Goal: Task Accomplishment & Management: Use online tool/utility

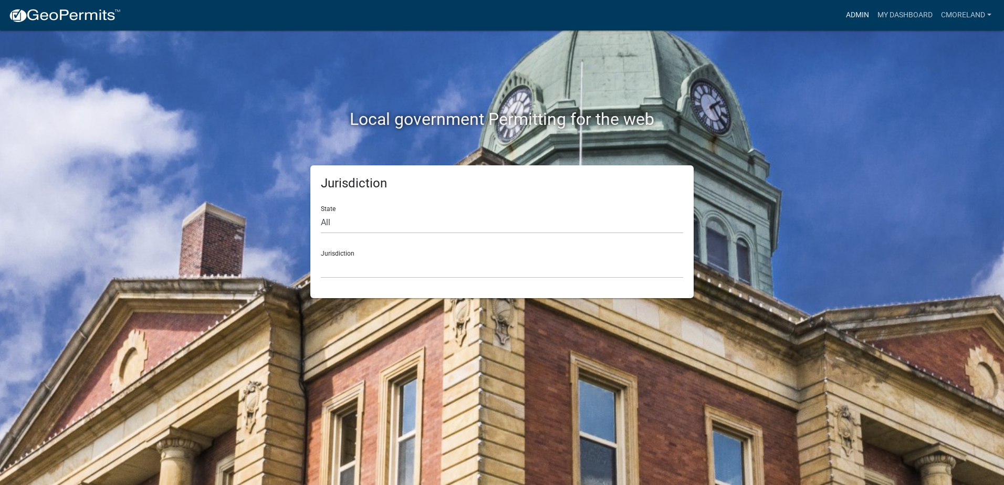
click at [849, 10] on link "Admin" at bounding box center [856, 15] width 31 height 20
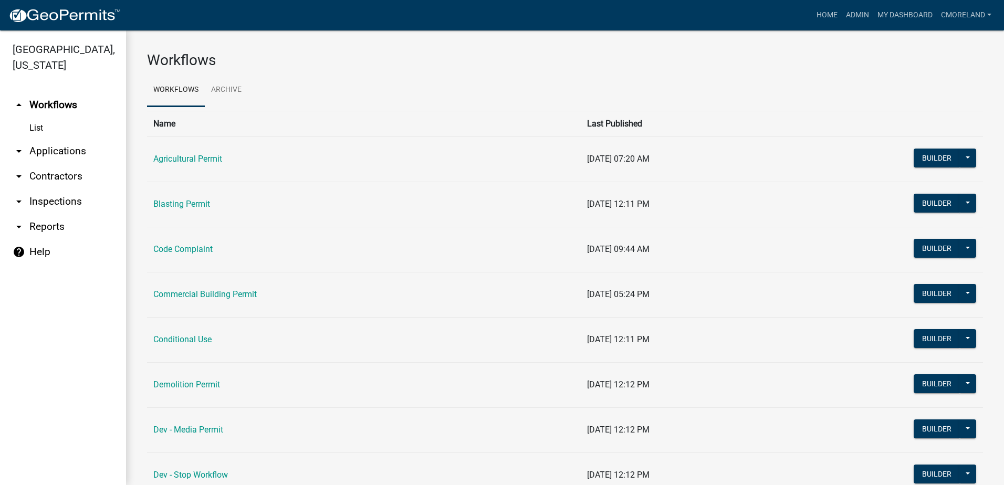
click at [71, 203] on link "arrow_drop_down Inspections" at bounding box center [63, 201] width 126 height 25
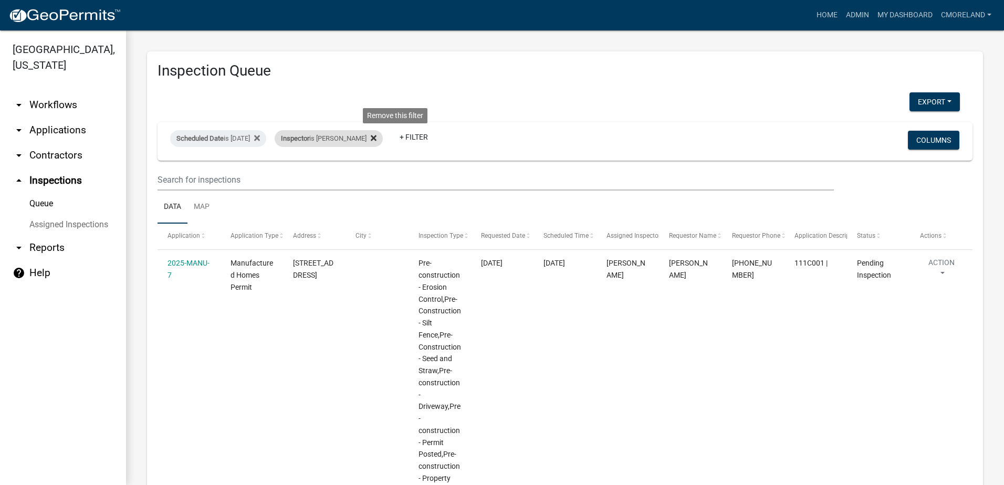
click at [376, 138] on icon at bounding box center [374, 138] width 6 height 6
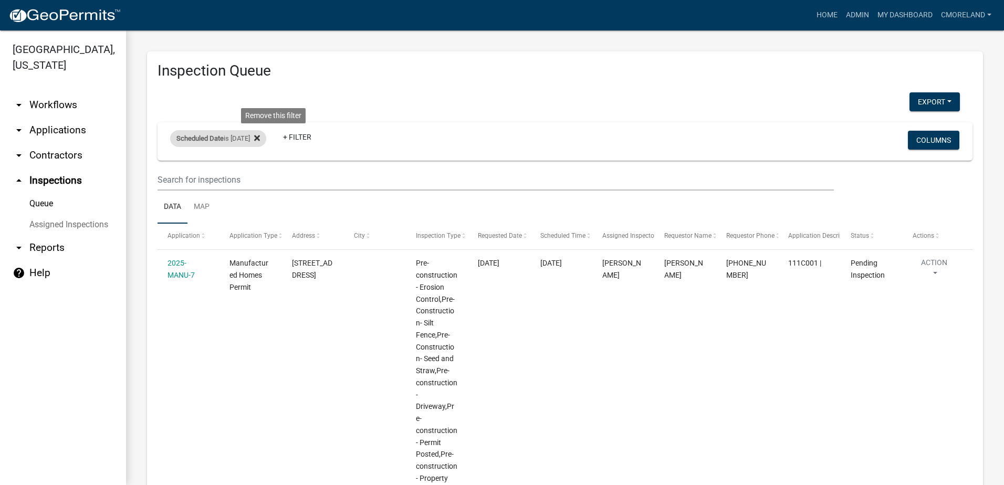
click at [260, 137] on icon at bounding box center [257, 138] width 6 height 6
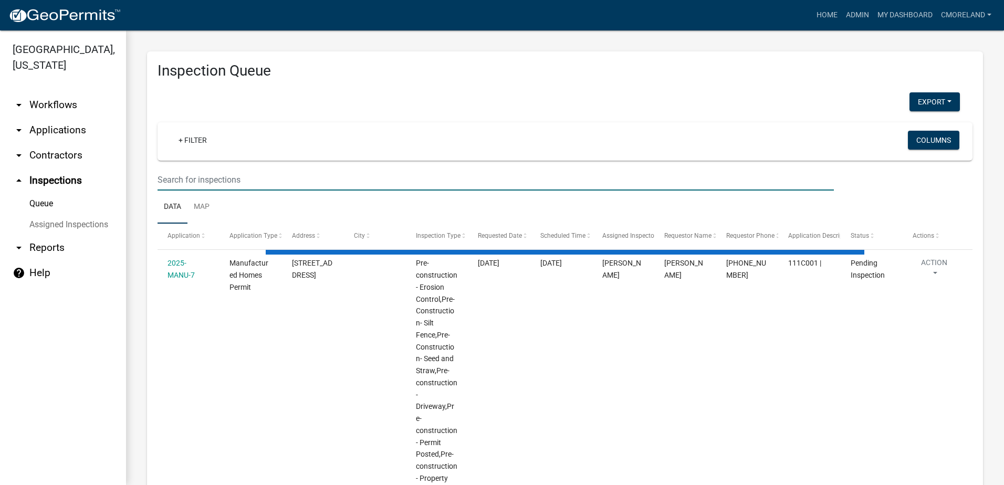
click at [202, 175] on input "text" at bounding box center [495, 180] width 676 height 22
select select "2: 50"
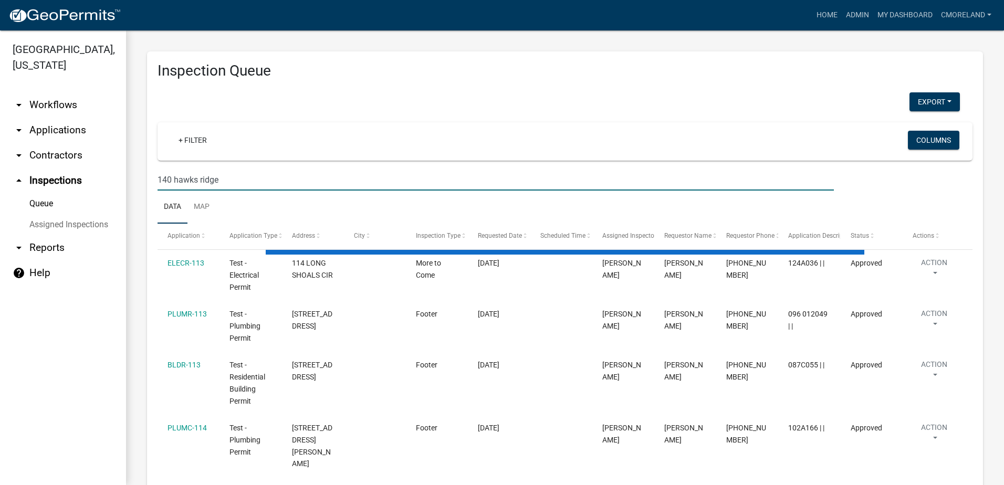
type input "140 hawks ridge"
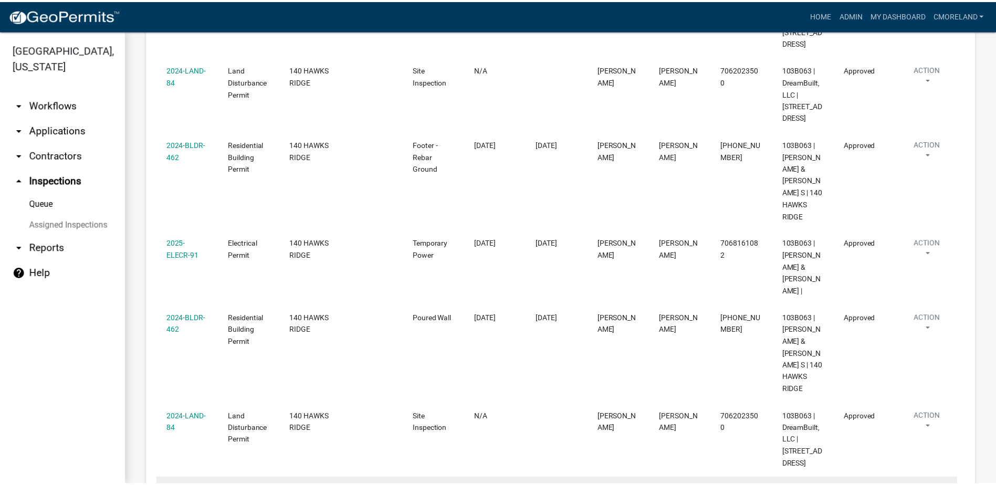
scroll to position [472, 0]
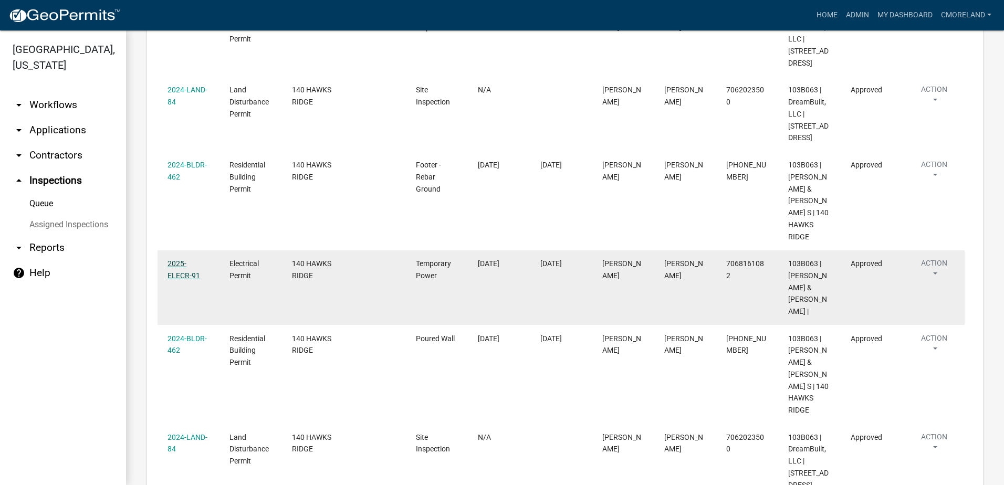
click at [175, 259] on link "2025-ELECR-91" at bounding box center [183, 269] width 33 height 20
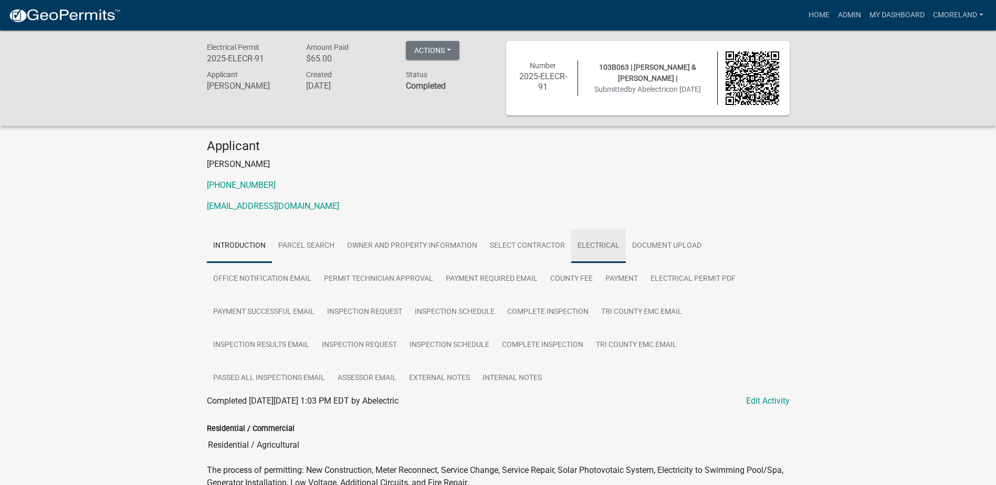
click at [598, 244] on link "Electrical" at bounding box center [598, 246] width 55 height 34
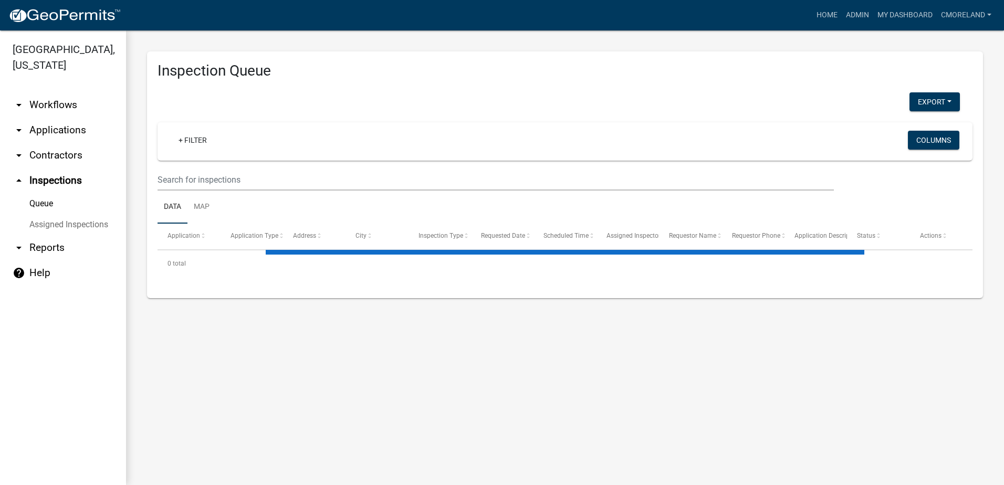
select select "2: 50"
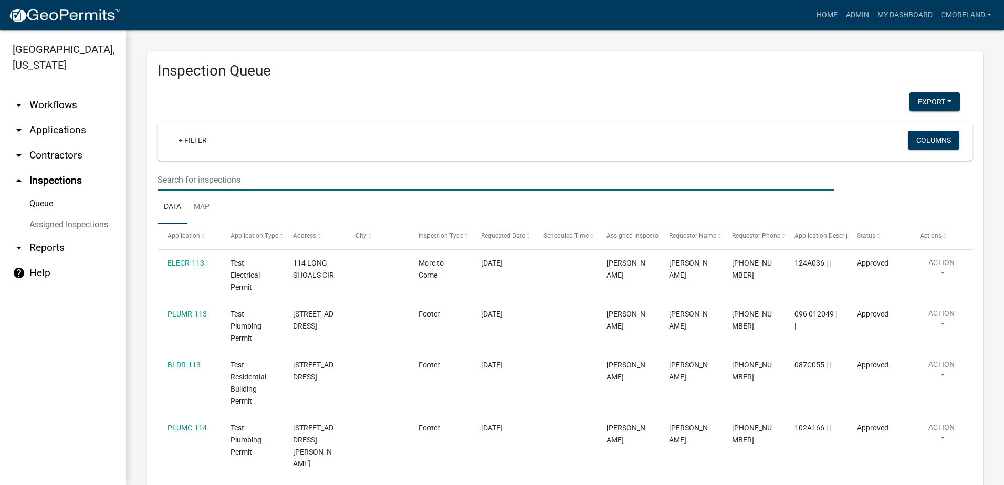
click at [193, 174] on input "text" at bounding box center [495, 180] width 676 height 22
click at [185, 175] on input "text" at bounding box center [495, 180] width 676 height 22
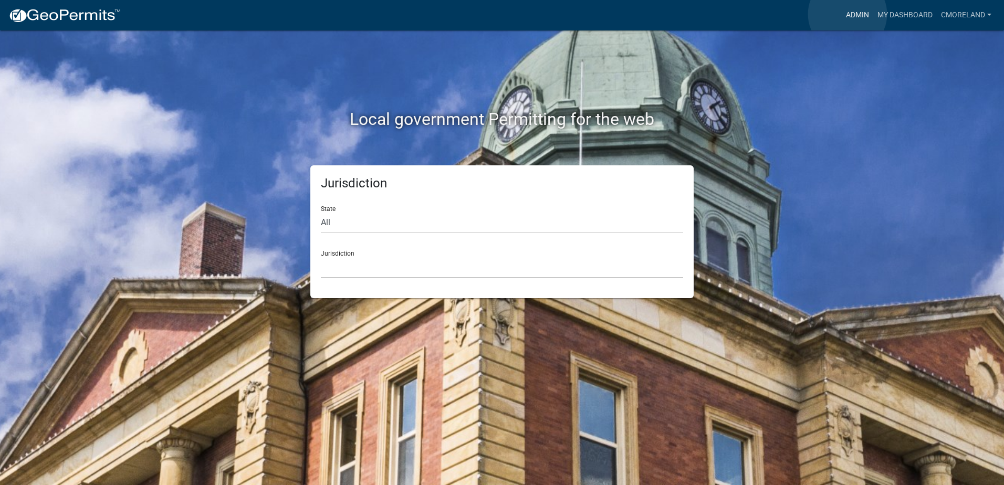
click at [847, 14] on link "Admin" at bounding box center [856, 15] width 31 height 20
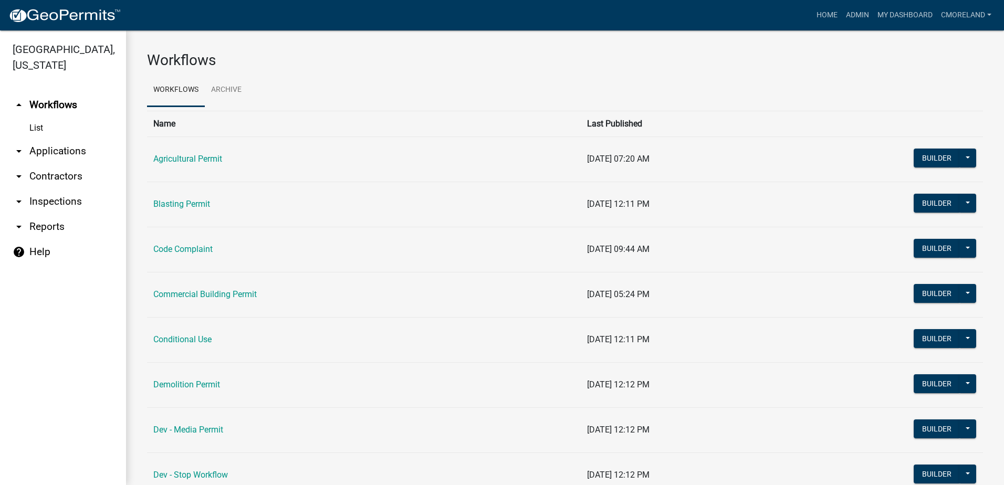
click at [66, 201] on link "arrow_drop_down Inspections" at bounding box center [63, 201] width 126 height 25
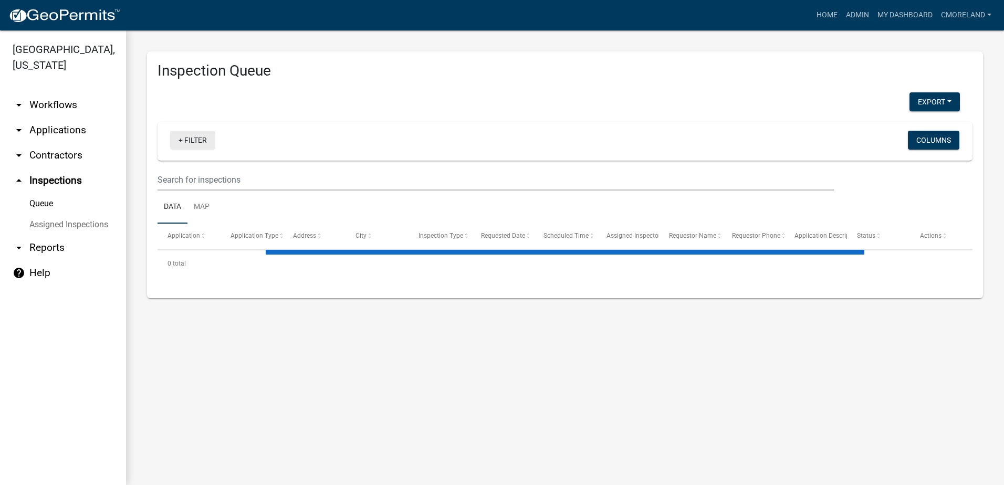
click at [200, 137] on link "+ Filter" at bounding box center [192, 140] width 45 height 19
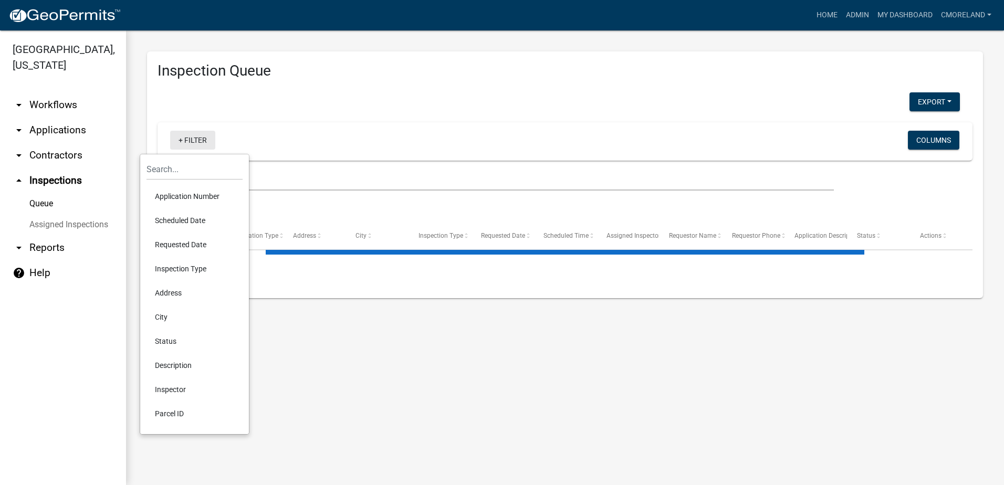
select select "2: 50"
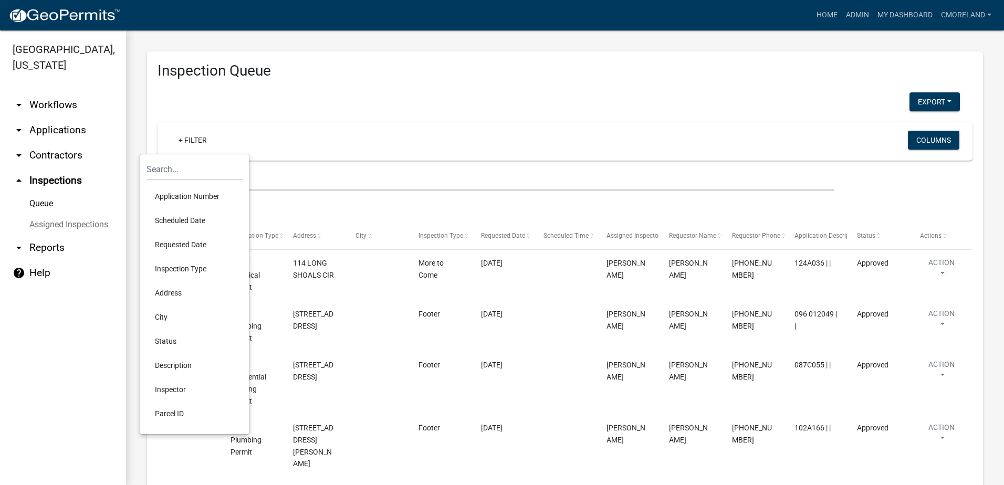
click at [183, 219] on li "Scheduled Date" at bounding box center [194, 220] width 96 height 24
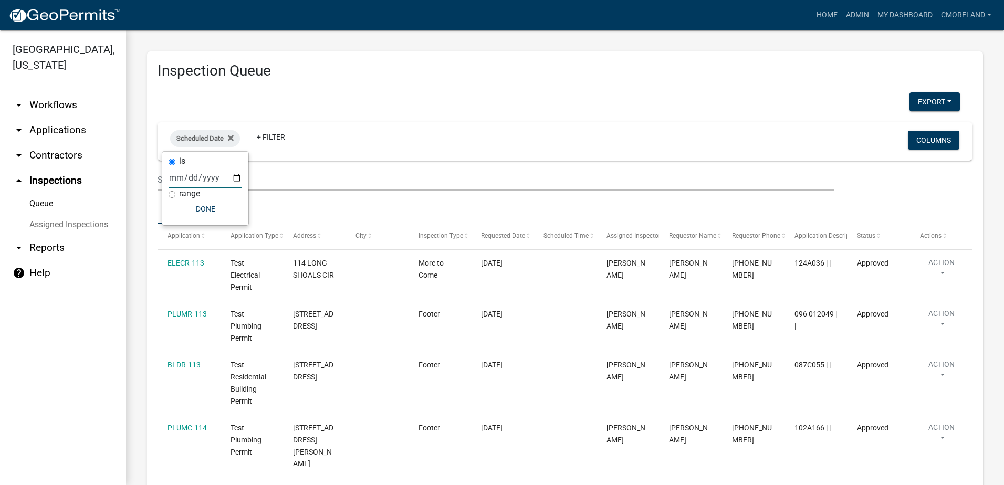
click at [213, 178] on input "date" at bounding box center [205, 178] width 73 height 22
click at [193, 177] on input "date" at bounding box center [205, 178] width 73 height 22
click at [217, 172] on input "date" at bounding box center [205, 178] width 73 height 22
click at [236, 178] on input "date" at bounding box center [205, 178] width 73 height 22
type input "[DATE]"
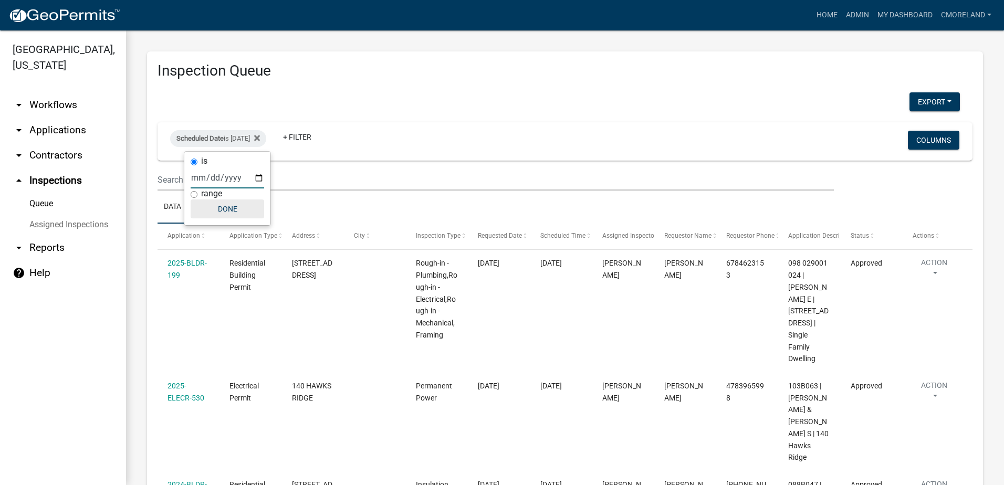
click at [224, 206] on button "Done" at bounding box center [227, 208] width 73 height 19
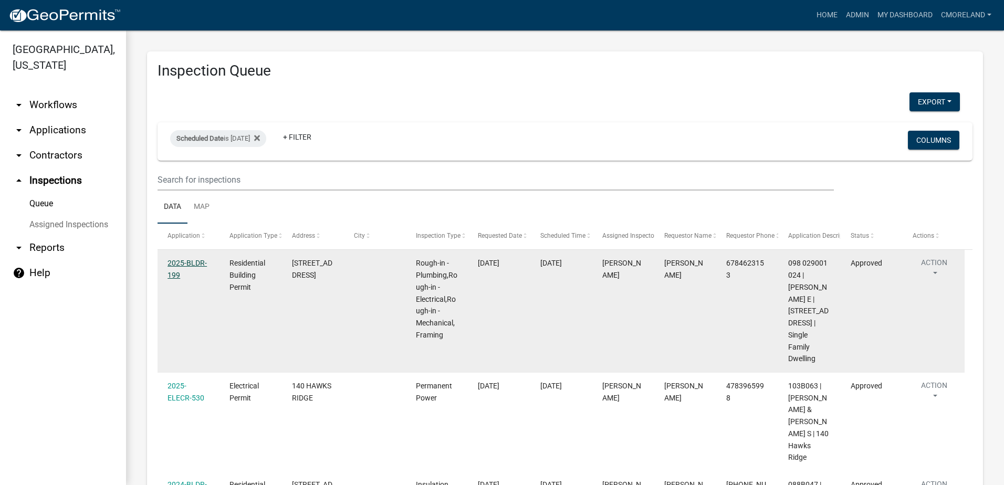
click at [194, 262] on link "2025-BLDR-199" at bounding box center [186, 269] width 39 height 20
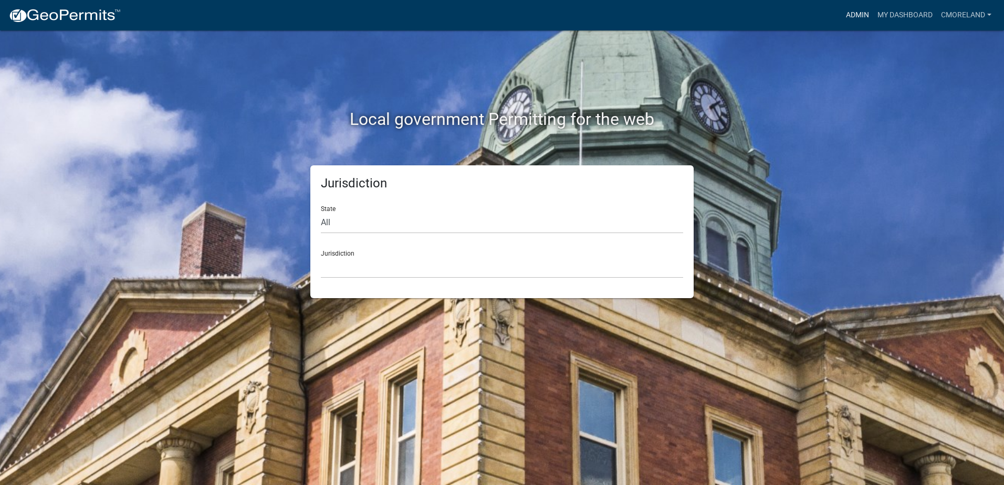
click at [855, 13] on link "Admin" at bounding box center [856, 15] width 31 height 20
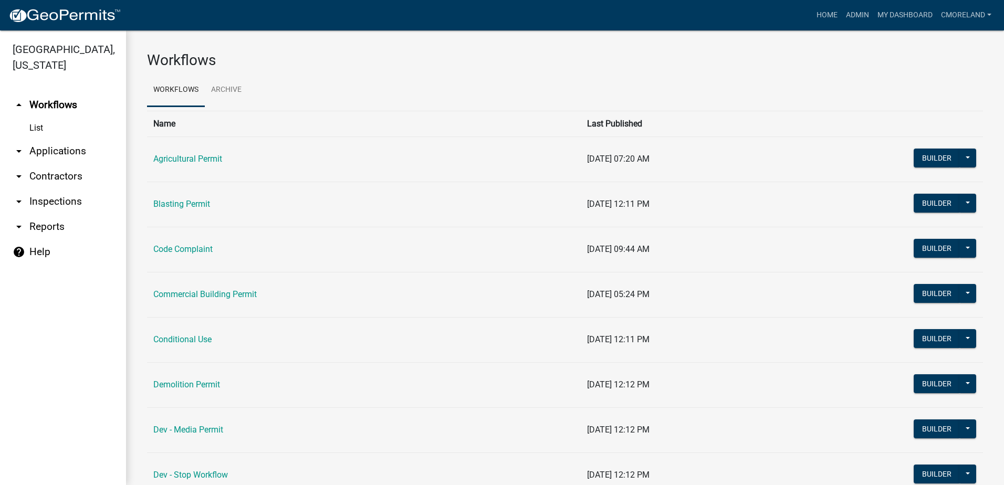
click at [65, 201] on link "arrow_drop_down Inspections" at bounding box center [63, 201] width 126 height 25
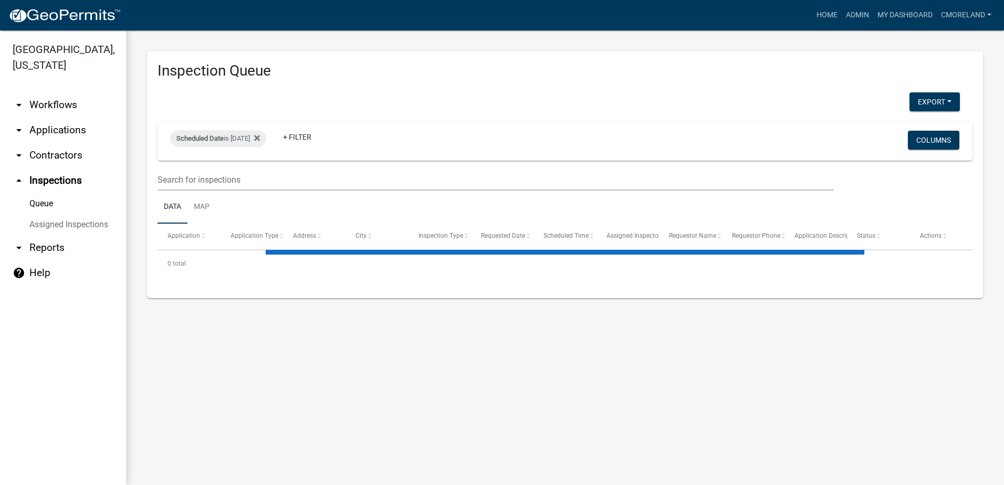
select select "2: 50"
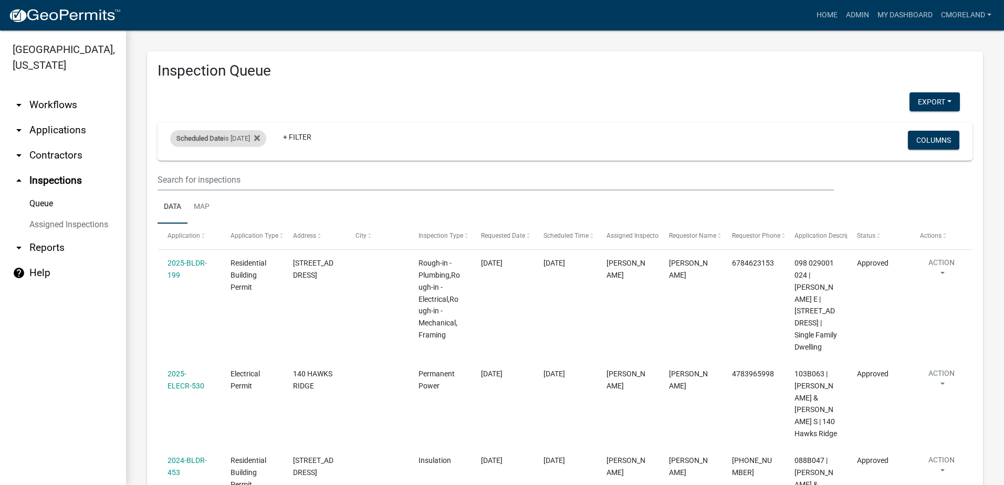
click at [252, 136] on div "Scheduled Date is [DATE]" at bounding box center [218, 138] width 96 height 17
click at [257, 176] on input "[DATE]" at bounding box center [227, 178] width 73 height 22
type input "[DATE]"
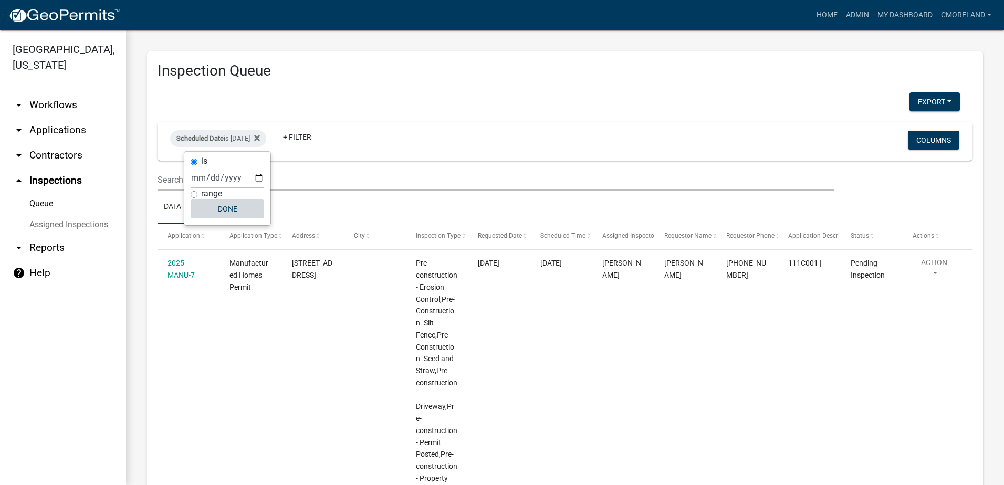
click at [226, 208] on button "Done" at bounding box center [227, 208] width 73 height 19
click at [320, 136] on link "+ Filter" at bounding box center [297, 137] width 45 height 19
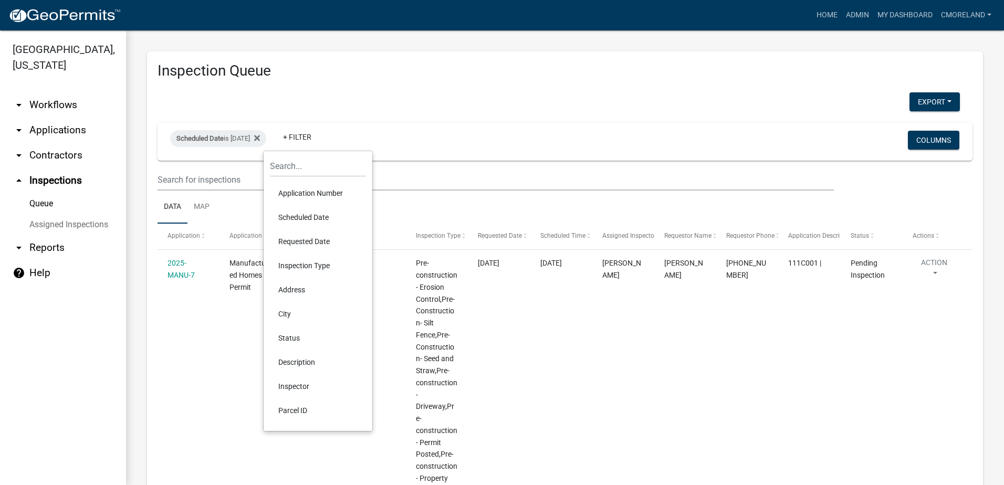
click at [305, 384] on li "Inspector" at bounding box center [318, 386] width 96 height 24
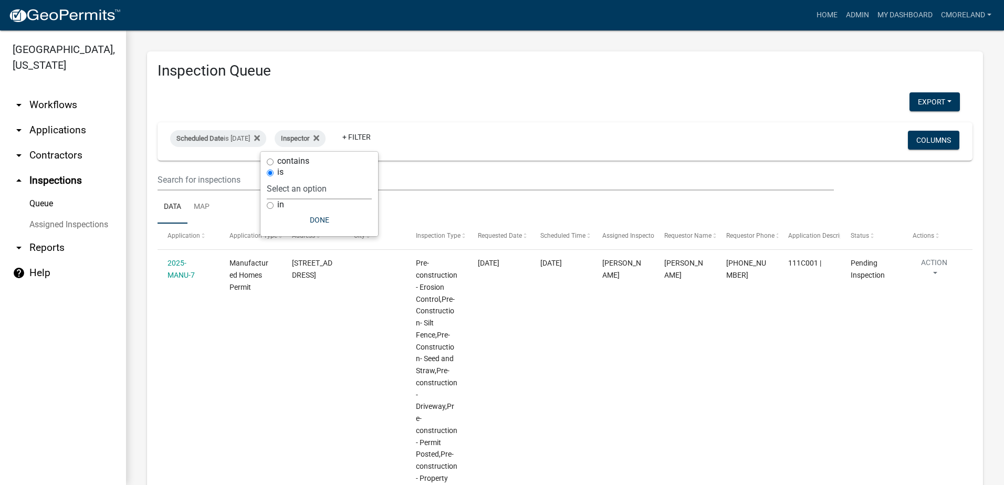
click at [347, 185] on select "Select an option None [PERSON_NAME] [PERSON_NAME] [PERSON_NAME] Quistan [PERSON…" at bounding box center [319, 189] width 105 height 22
select select "07642ab0-564c-47bb-824b-0ccf2da83593"
click at [293, 178] on select "Select an option None [PERSON_NAME] [PERSON_NAME] [PERSON_NAME] Quistan [PERSON…" at bounding box center [319, 189] width 105 height 22
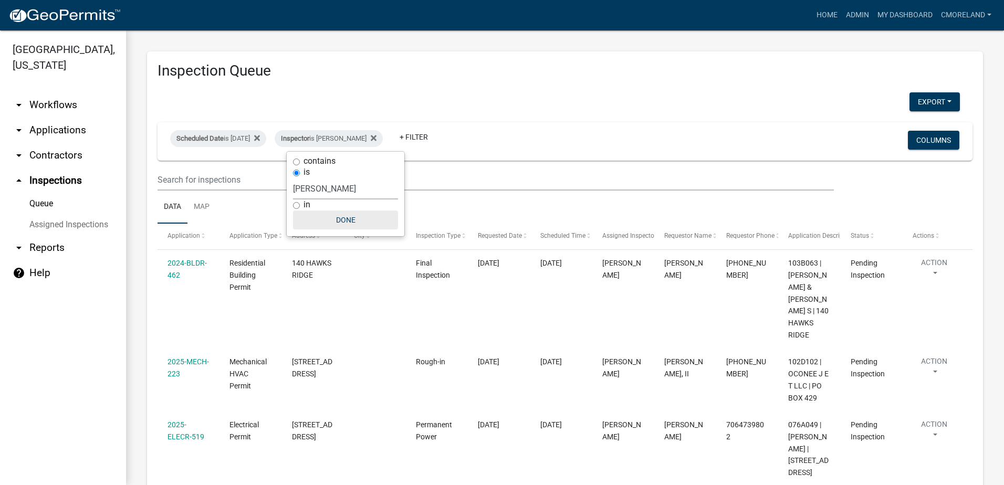
click at [340, 214] on button "Done" at bounding box center [345, 220] width 105 height 19
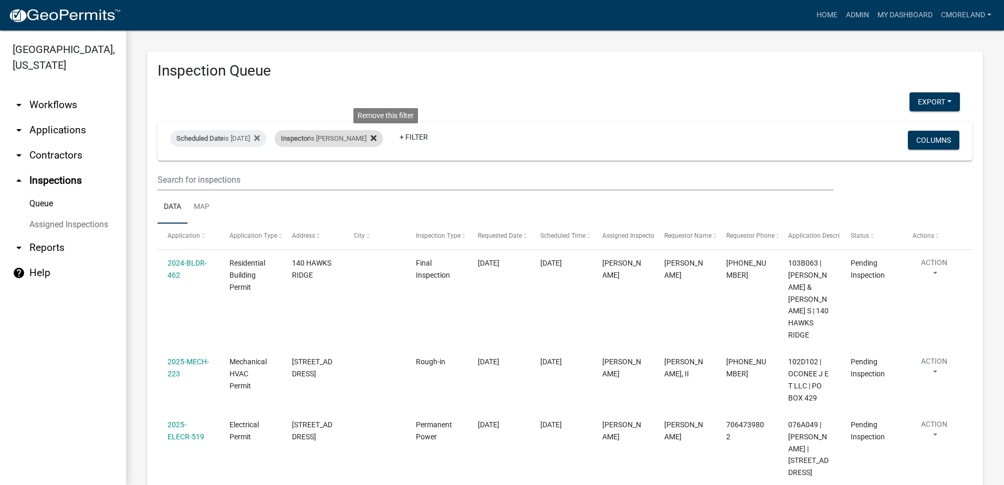
click at [376, 136] on icon at bounding box center [374, 138] width 6 height 6
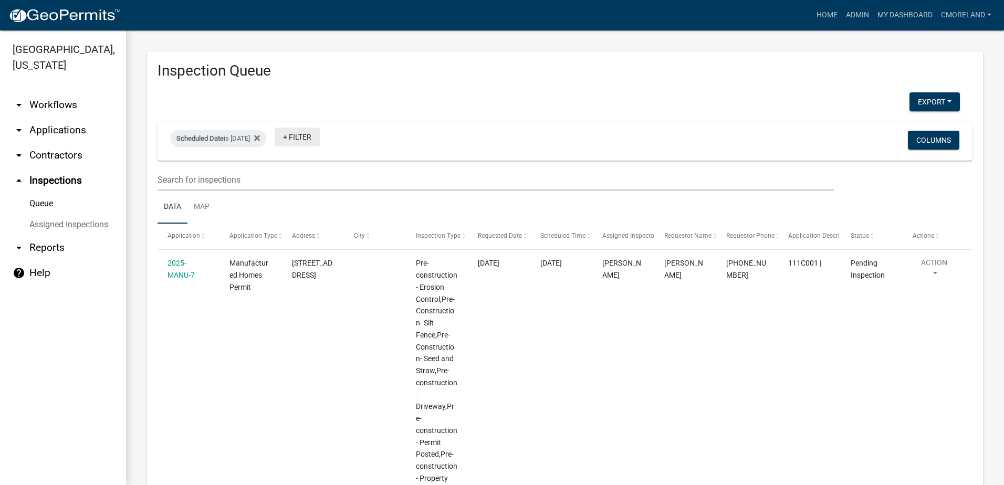
click at [313, 135] on link "+ Filter" at bounding box center [297, 137] width 45 height 19
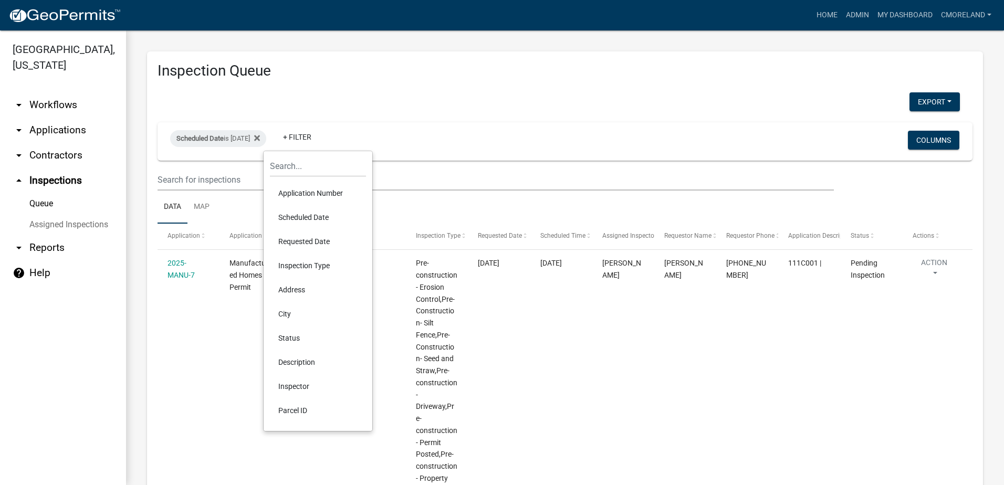
click at [301, 386] on li "Inspector" at bounding box center [318, 386] width 96 height 24
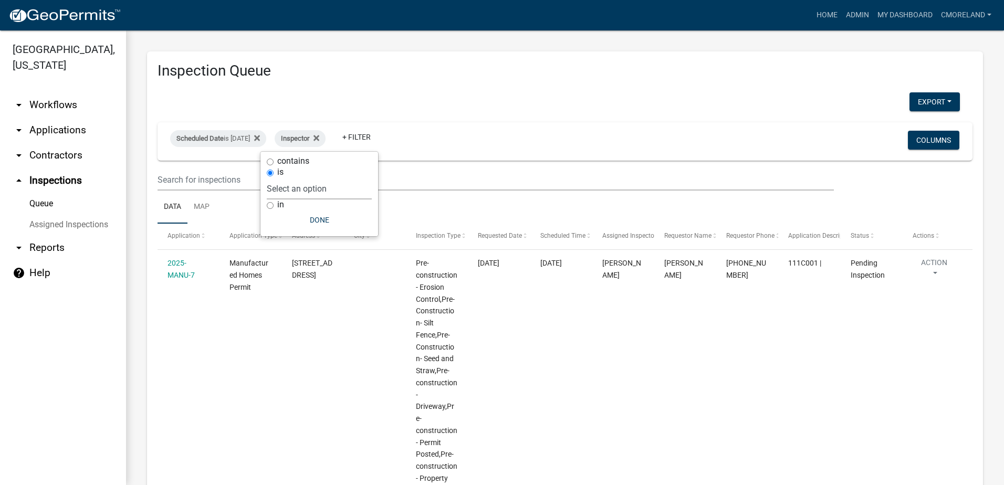
click at [345, 181] on select "Select an option None [PERSON_NAME] [PERSON_NAME] [PERSON_NAME] Quistan [PERSON…" at bounding box center [319, 189] width 105 height 22
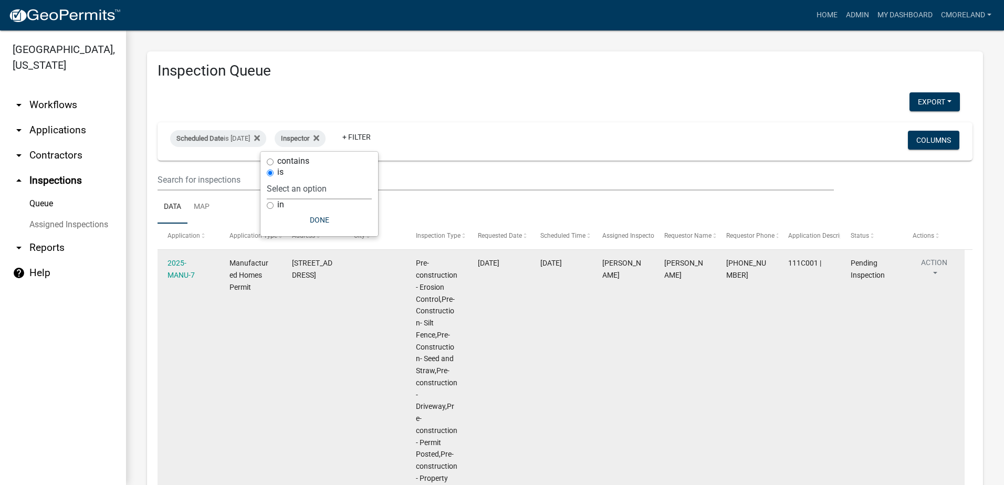
select select "a0ea4169-8540-4a2c-b9f4-cf4c1ffdeb95"
click at [298, 178] on select "Select an option None [PERSON_NAME] [PERSON_NAME] [PERSON_NAME] Quistan [PERSON…" at bounding box center [319, 189] width 105 height 22
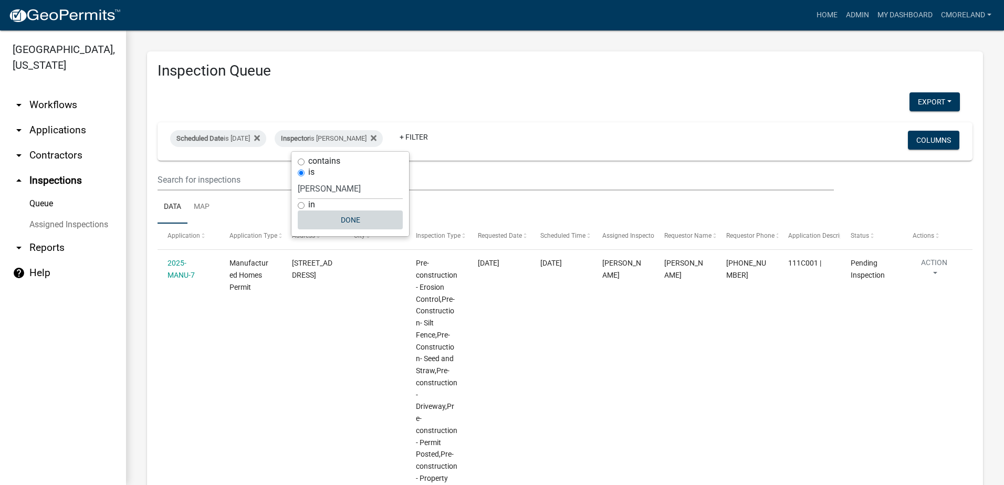
click at [350, 220] on button "Done" at bounding box center [350, 220] width 105 height 19
